Goal: Information Seeking & Learning: Learn about a topic

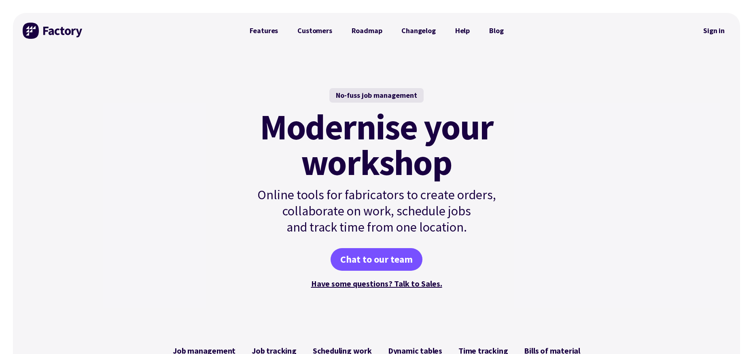
click at [534, 113] on div "No-fuss job management Modernise your workshop Online tools for fabricators to …" at bounding box center [376, 190] width 727 height 282
click at [360, 32] on link "Roadmap" at bounding box center [367, 31] width 50 height 16
click at [273, 29] on link "Features" at bounding box center [264, 31] width 48 height 16
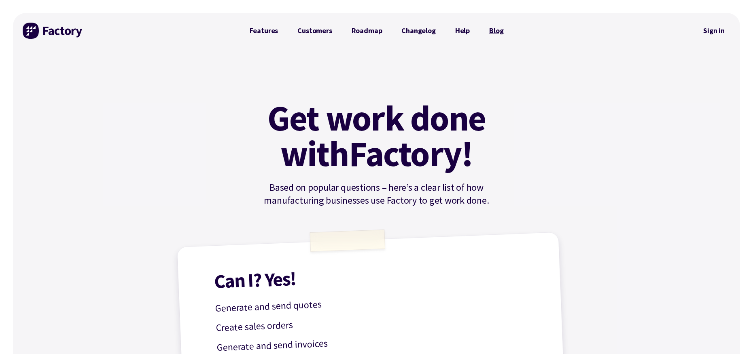
click at [491, 30] on link "Blog" at bounding box center [496, 31] width 34 height 16
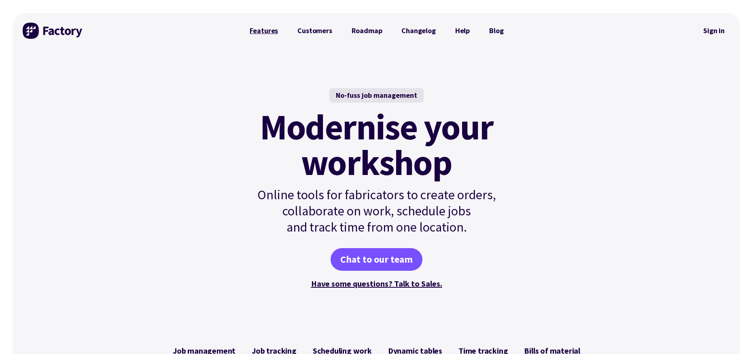
click at [265, 29] on link "Features" at bounding box center [264, 31] width 48 height 16
